Goal: Task Accomplishment & Management: Manage account settings

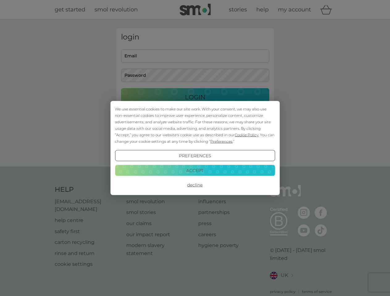
click at [247, 135] on span "Cookie Policy" at bounding box center [247, 135] width 24 height 5
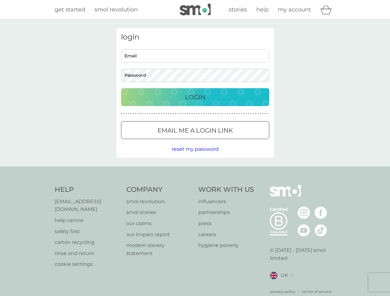
click at [221, 141] on div "login Email Password Login ● ● ● ● ● ● ● ● ● ● ● ● ● ● ● ● ● ● ● ● ● ● ● ● ● ● …" at bounding box center [194, 93] width 157 height 130
click at [195, 156] on div "login Email Password Login ● ● ● ● ● ● ● ● ● ● ● ● ● ● ● ● ● ● ● ● ● ● ● ● ● ● …" at bounding box center [194, 93] width 157 height 130
click at [195, 185] on div "Help [EMAIL_ADDRESS][DOMAIN_NAME] help centre safety first carton recycling rin…" at bounding box center [195, 240] width 281 height 110
click at [195, 170] on div "Help [EMAIL_ADDRESS][DOMAIN_NAME] help centre safety first carton recycling rin…" at bounding box center [195, 240] width 390 height 147
